Goal: Task Accomplishment & Management: Manage account settings

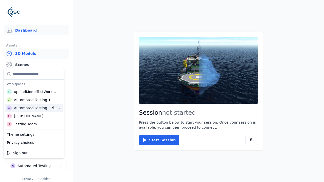
click at [36, 54] on link "3D Models" at bounding box center [36, 54] width 65 height 10
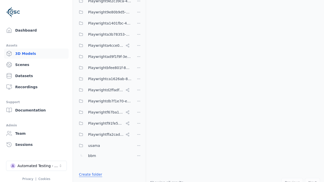
click at [89, 175] on link "Create folder" at bounding box center [90, 174] width 23 height 5
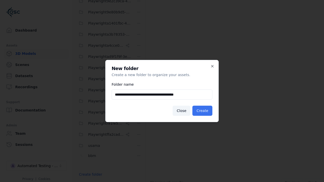
type input "**********"
click at [204, 111] on button "Create" at bounding box center [203, 111] width 20 height 10
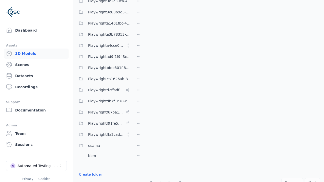
click at [89, 179] on button "Done editing" at bounding box center [90, 183] width 29 height 9
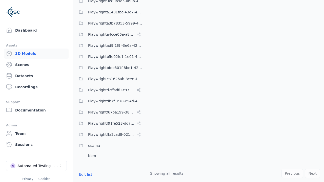
click at [85, 175] on button "Edit list" at bounding box center [85, 174] width 19 height 9
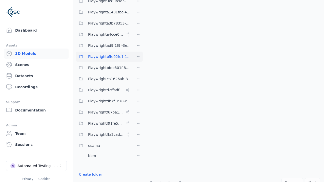
click at [139, 57] on html "Support Dashboard Assets 3D Models Scenes Datasets Recordings Support Documenta…" at bounding box center [162, 91] width 324 height 182
